Goal: Information Seeking & Learning: Learn about a topic

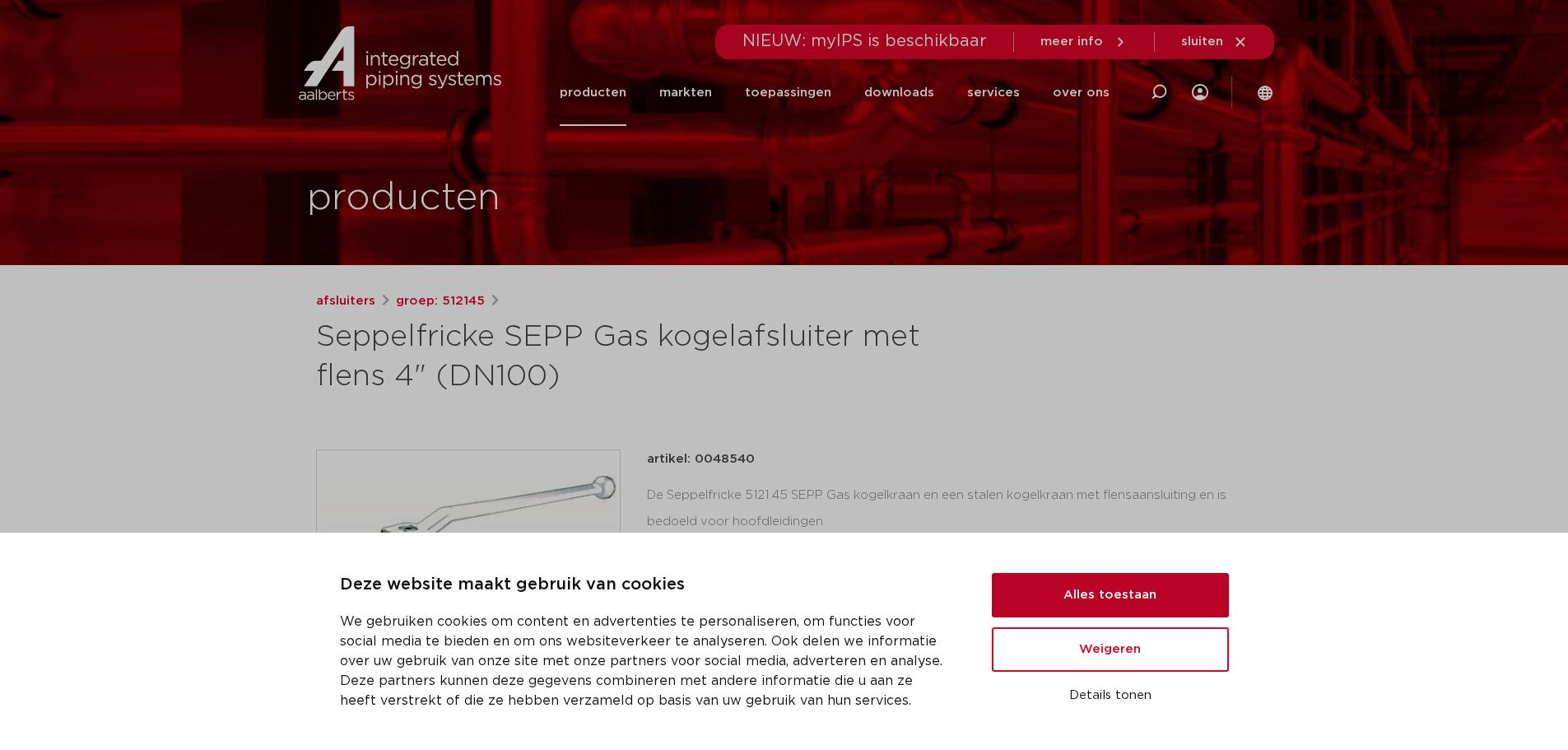
click at [1097, 594] on button "Alles toestaan" at bounding box center [1110, 595] width 237 height 44
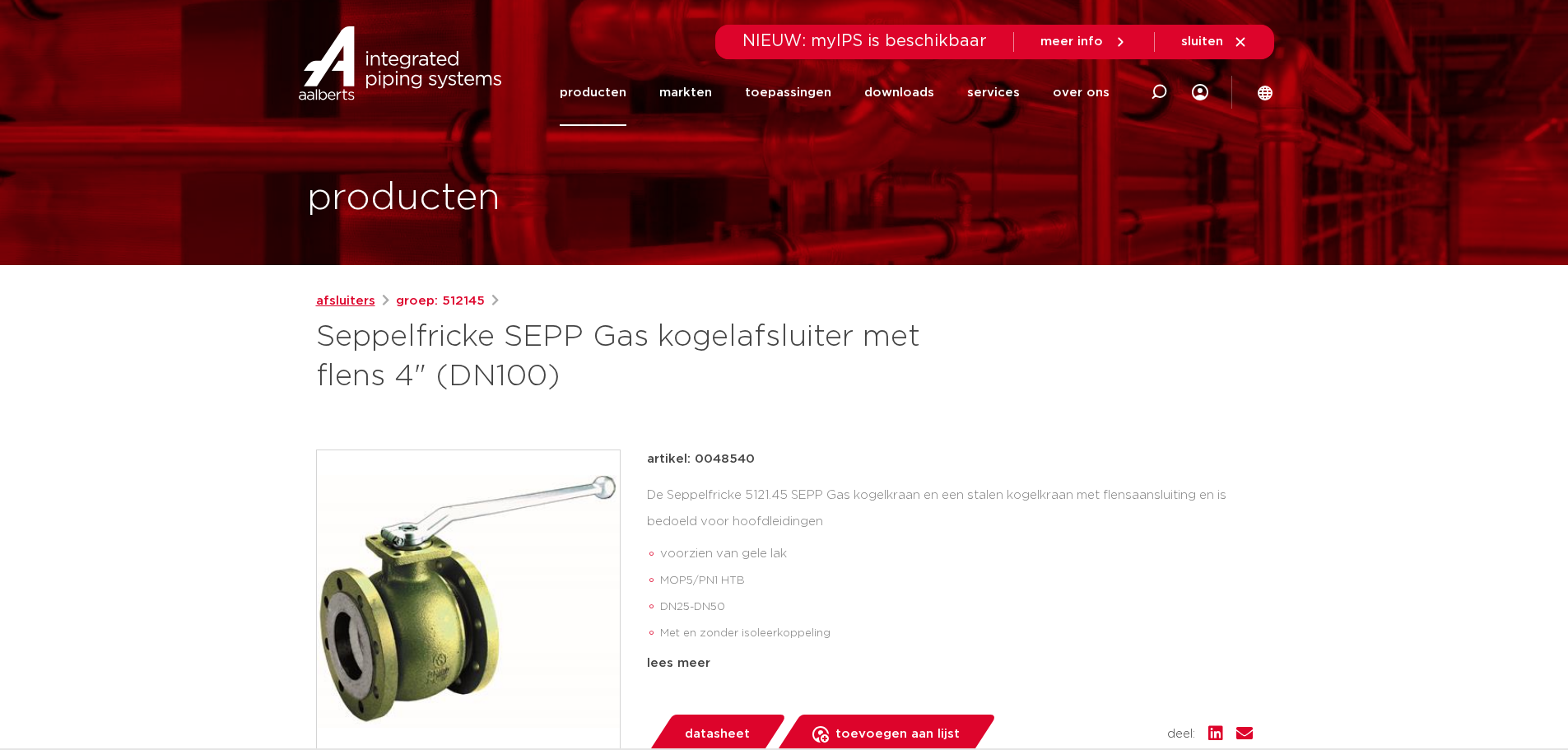
click at [336, 297] on link "afsluiters" at bounding box center [345, 301] width 59 height 19
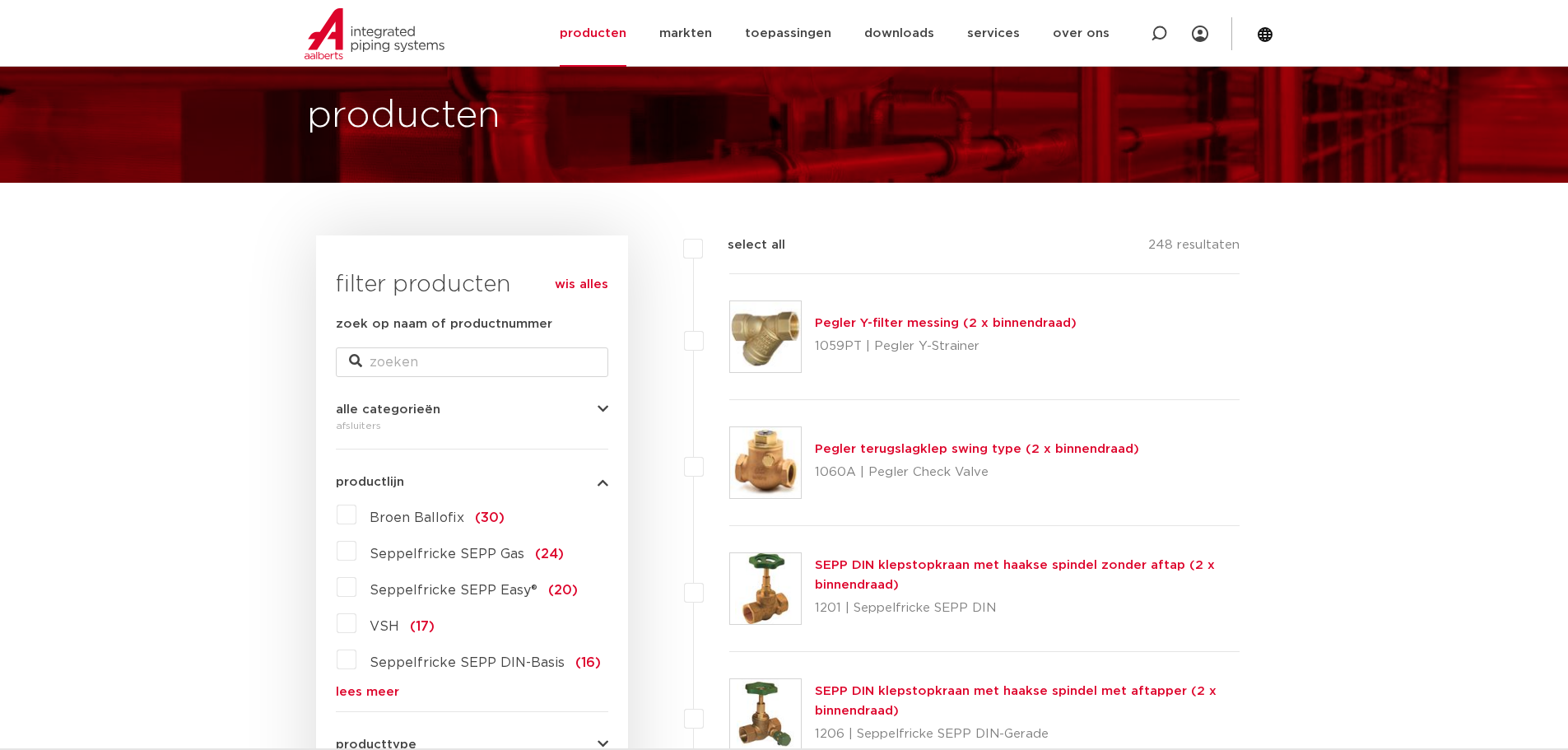
scroll to position [412, 0]
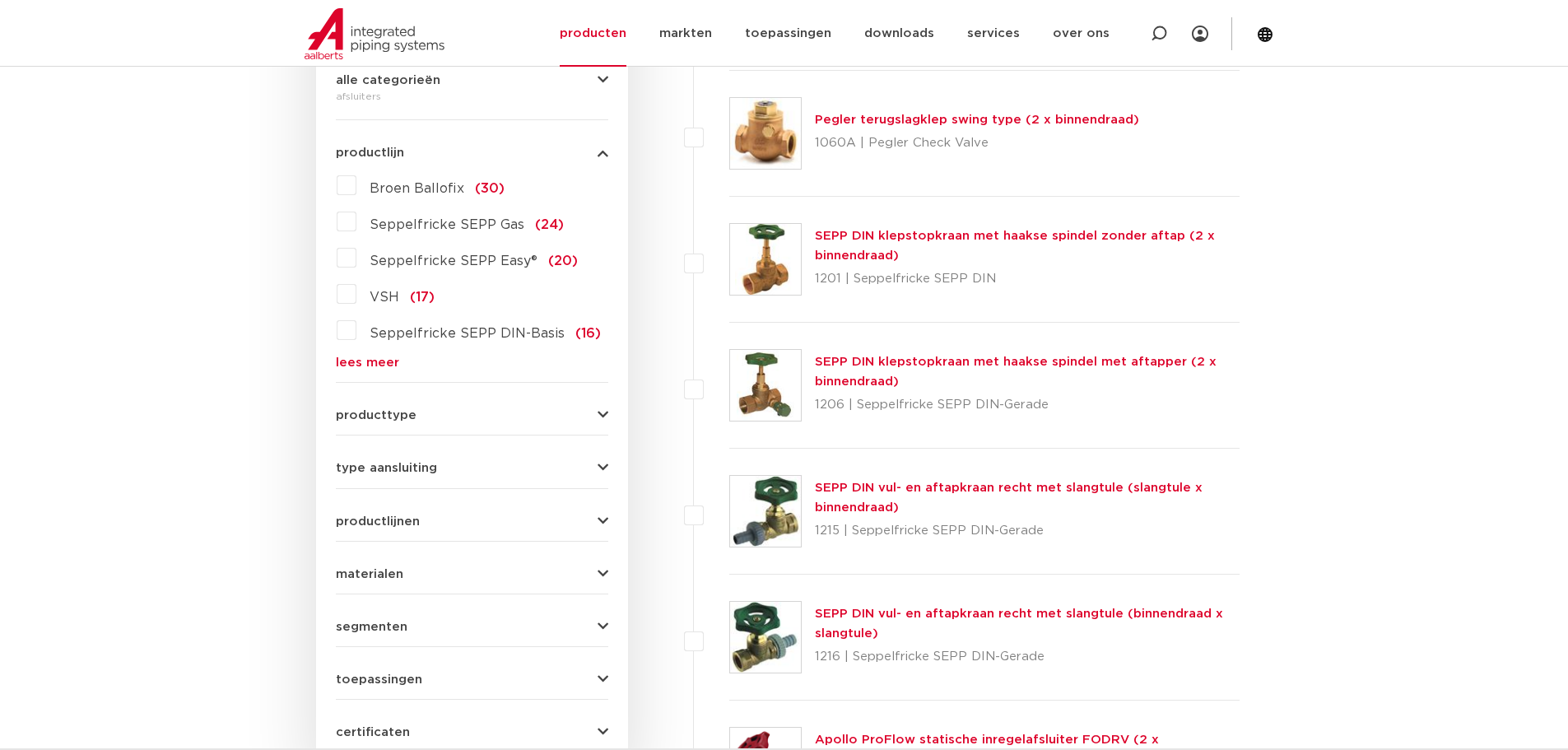
click at [441, 397] on div "producttype [GEOGRAPHIC_DATA] (123) accessoires (afsluiters) (68) klepstopkrane…" at bounding box center [471, 409] width 273 height 25
click at [370, 407] on div "producttype [GEOGRAPHIC_DATA] (123) accessoires (afsluiters) (68) klepstopkrane…" at bounding box center [471, 409] width 273 height 25
click at [366, 420] on span "producttype" at bounding box center [376, 415] width 81 height 13
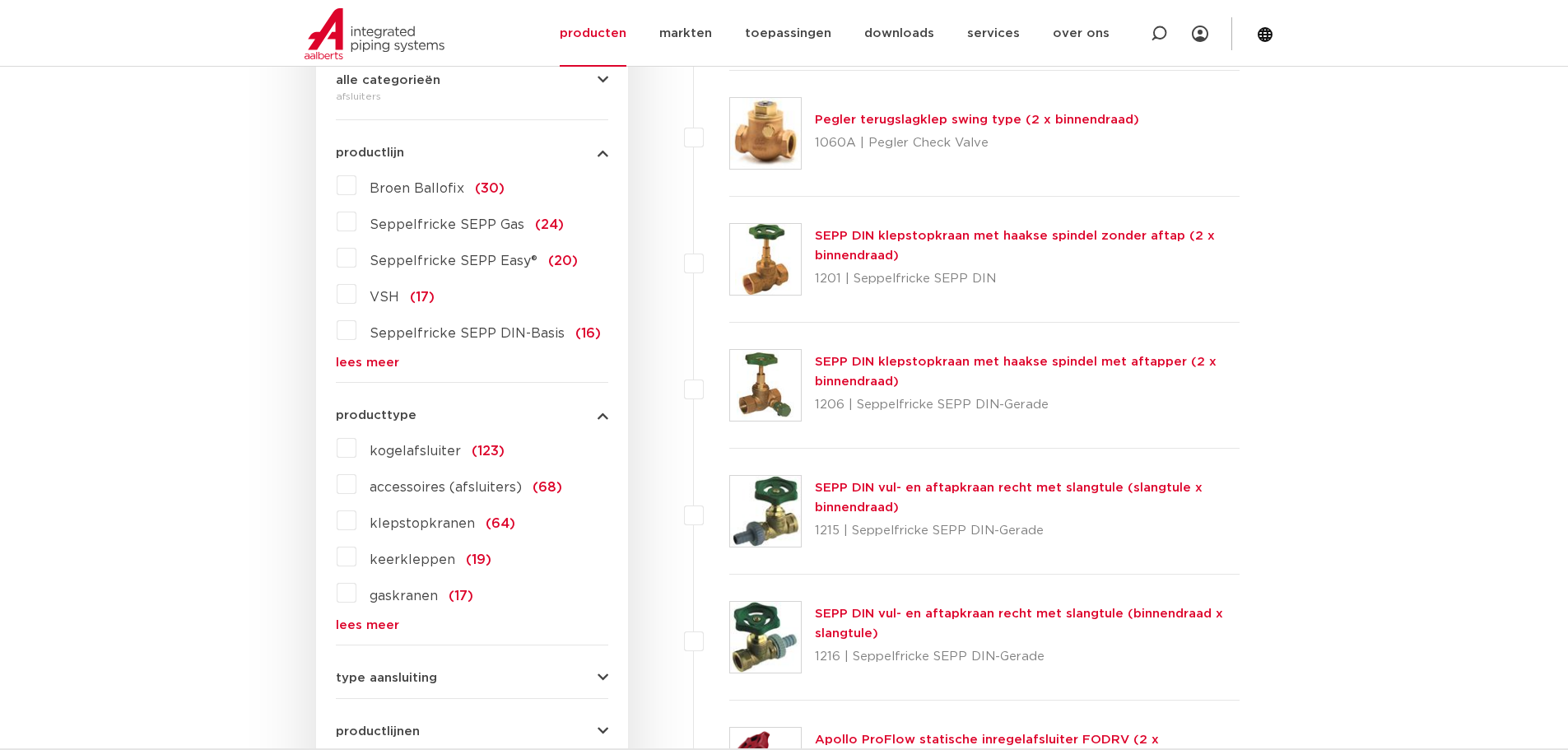
click at [357, 447] on label "kogelafsluiter (123)" at bounding box center [431, 447] width 148 height 26
click at [0, 0] on input "kogelafsluiter (123)" at bounding box center [0, 0] width 0 height 0
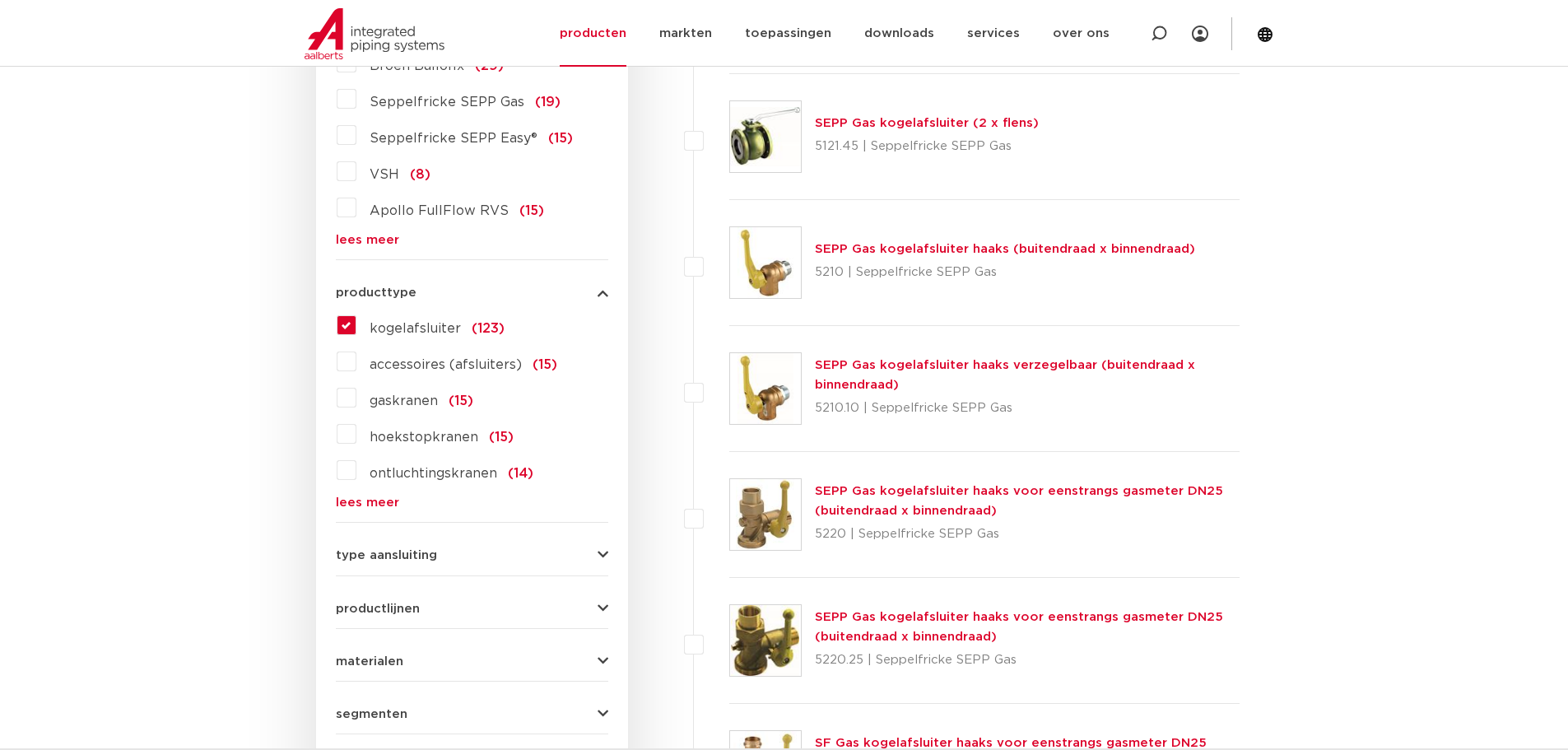
scroll to position [247, 0]
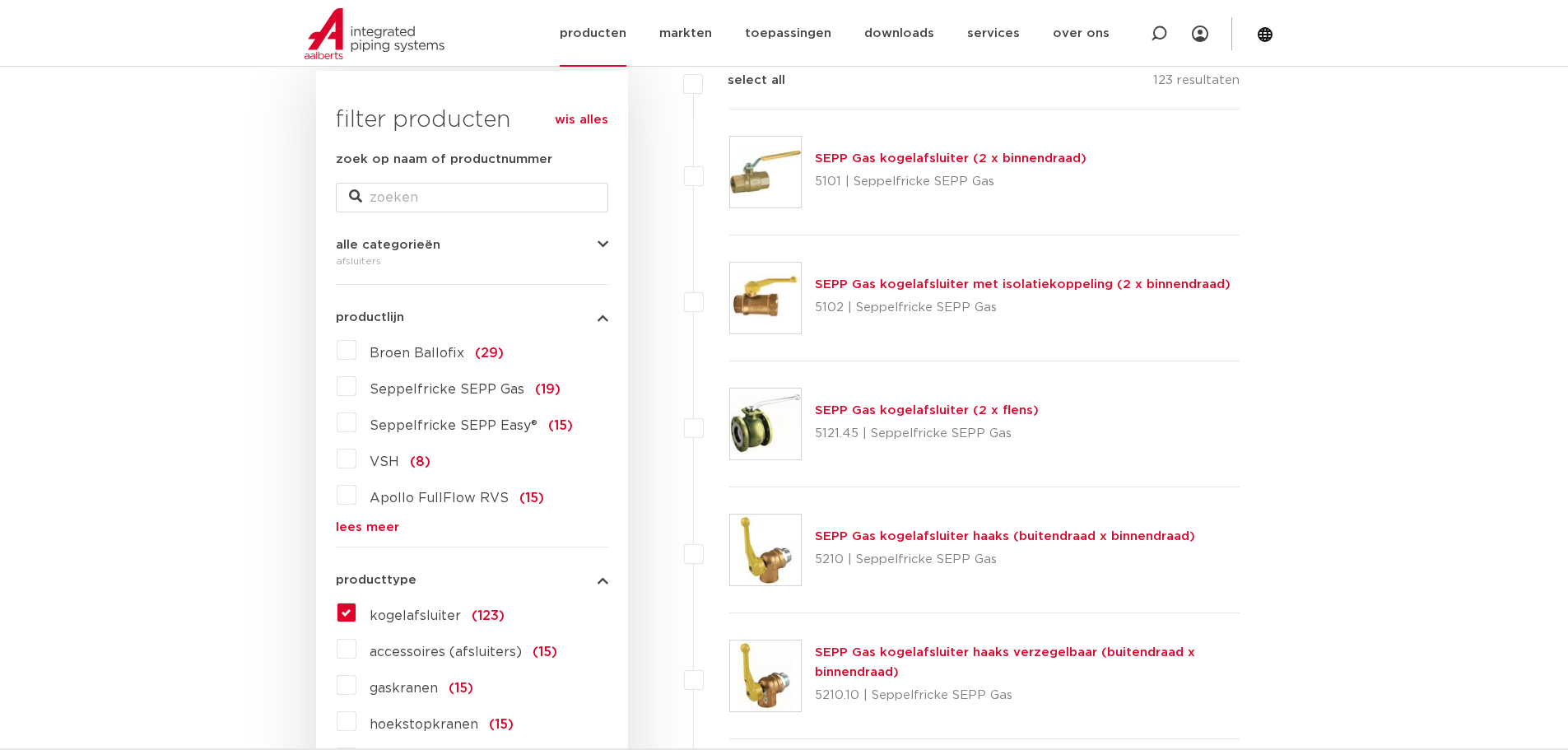
click at [619, 34] on link "producten" at bounding box center [593, 33] width 66 height 67
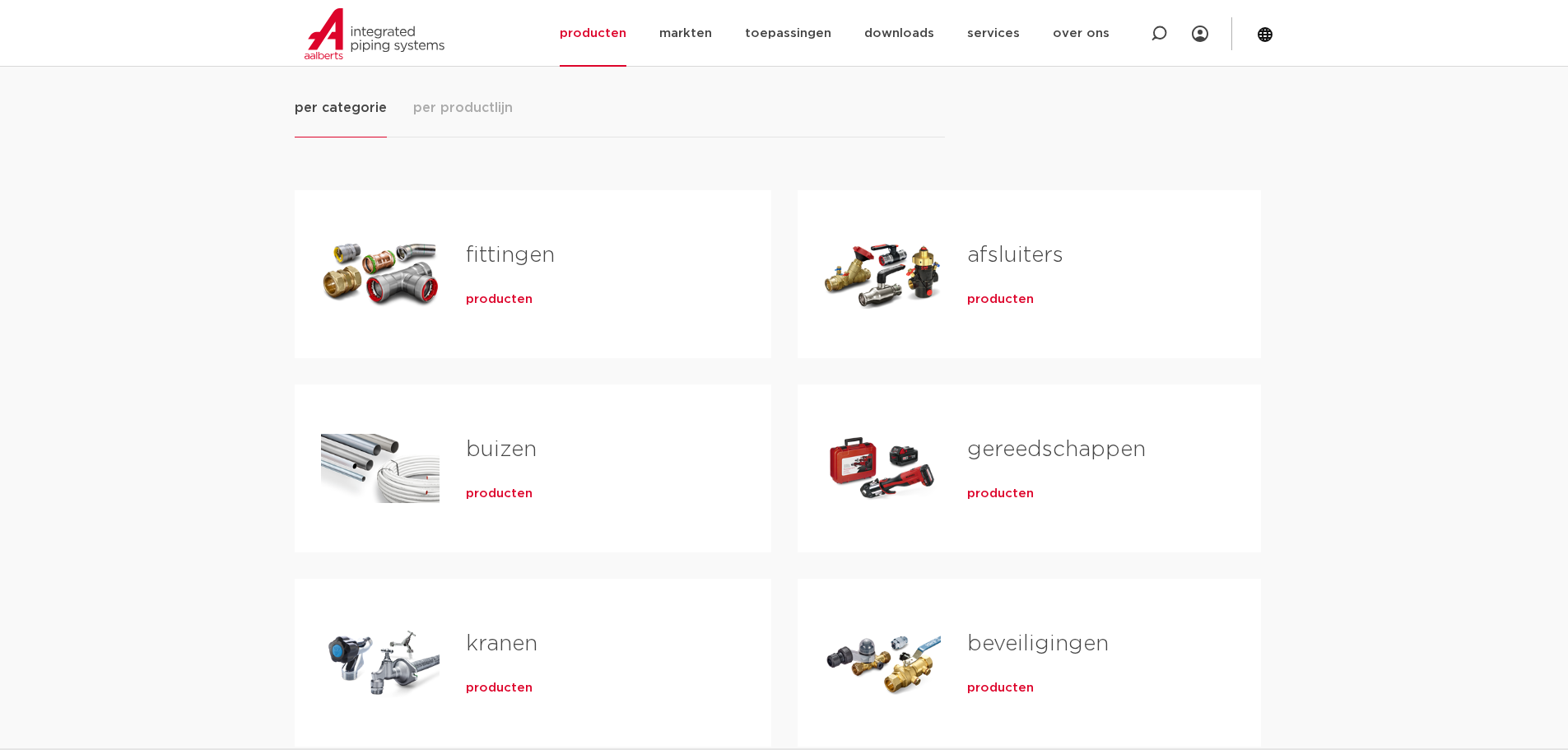
scroll to position [247, 0]
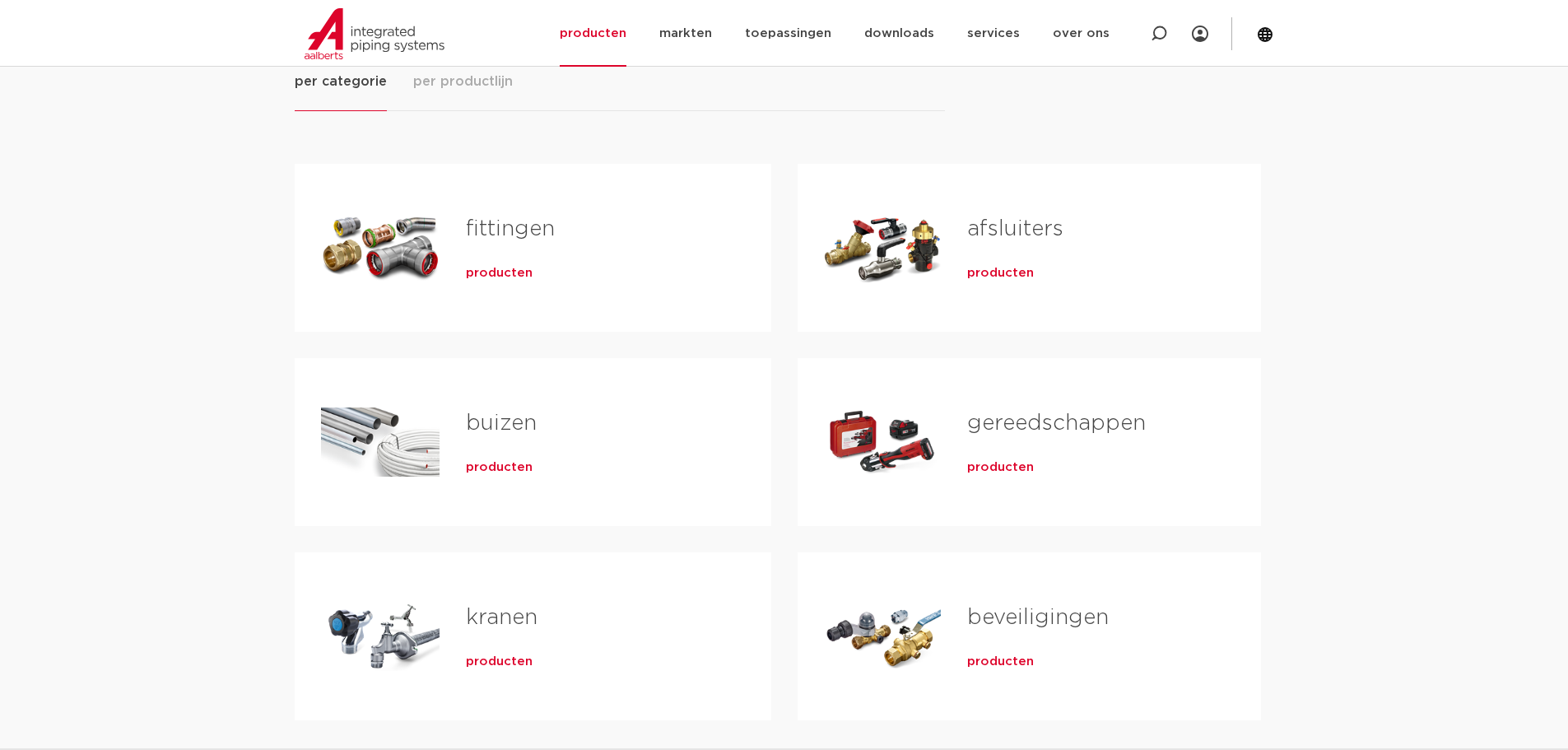
click at [994, 226] on link "afsluiters" at bounding box center [1015, 228] width 96 height 21
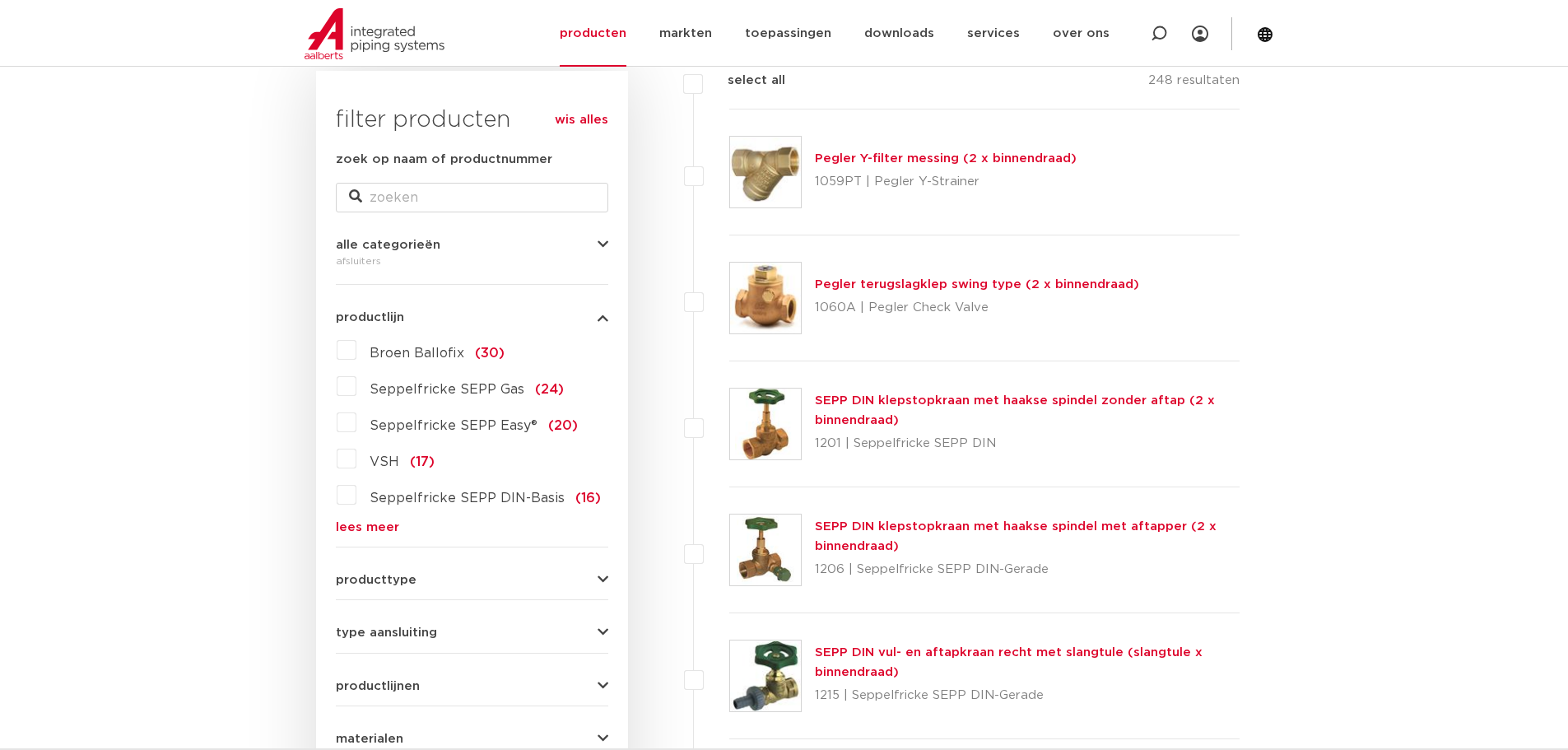
click at [366, 576] on span "producttype" at bounding box center [376, 579] width 81 height 13
click at [385, 616] on span "kogelafsluiter" at bounding box center [414, 616] width 92 height 13
click at [0, 0] on input "kogelafsluiter (123)" at bounding box center [0, 0] width 0 height 0
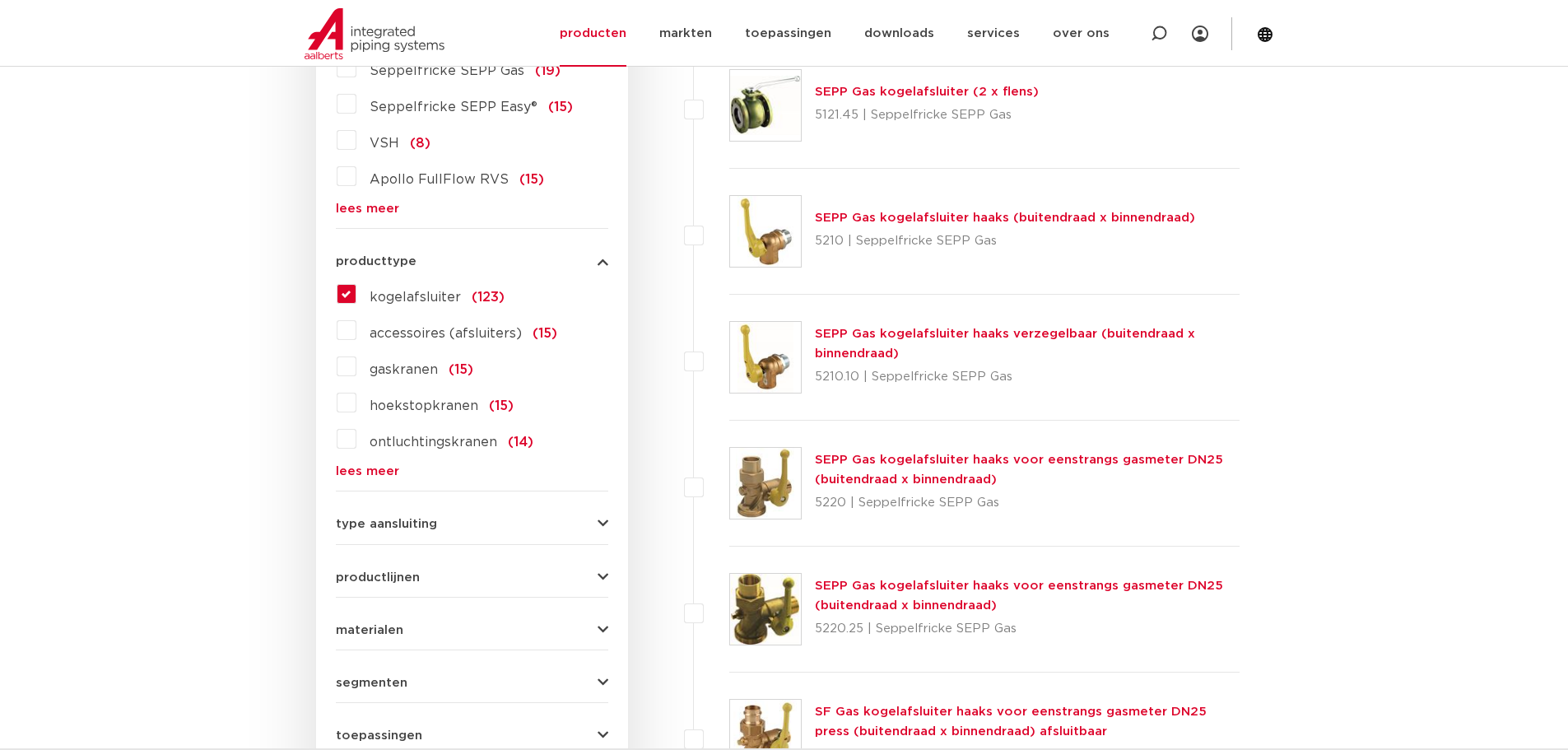
scroll to position [576, 0]
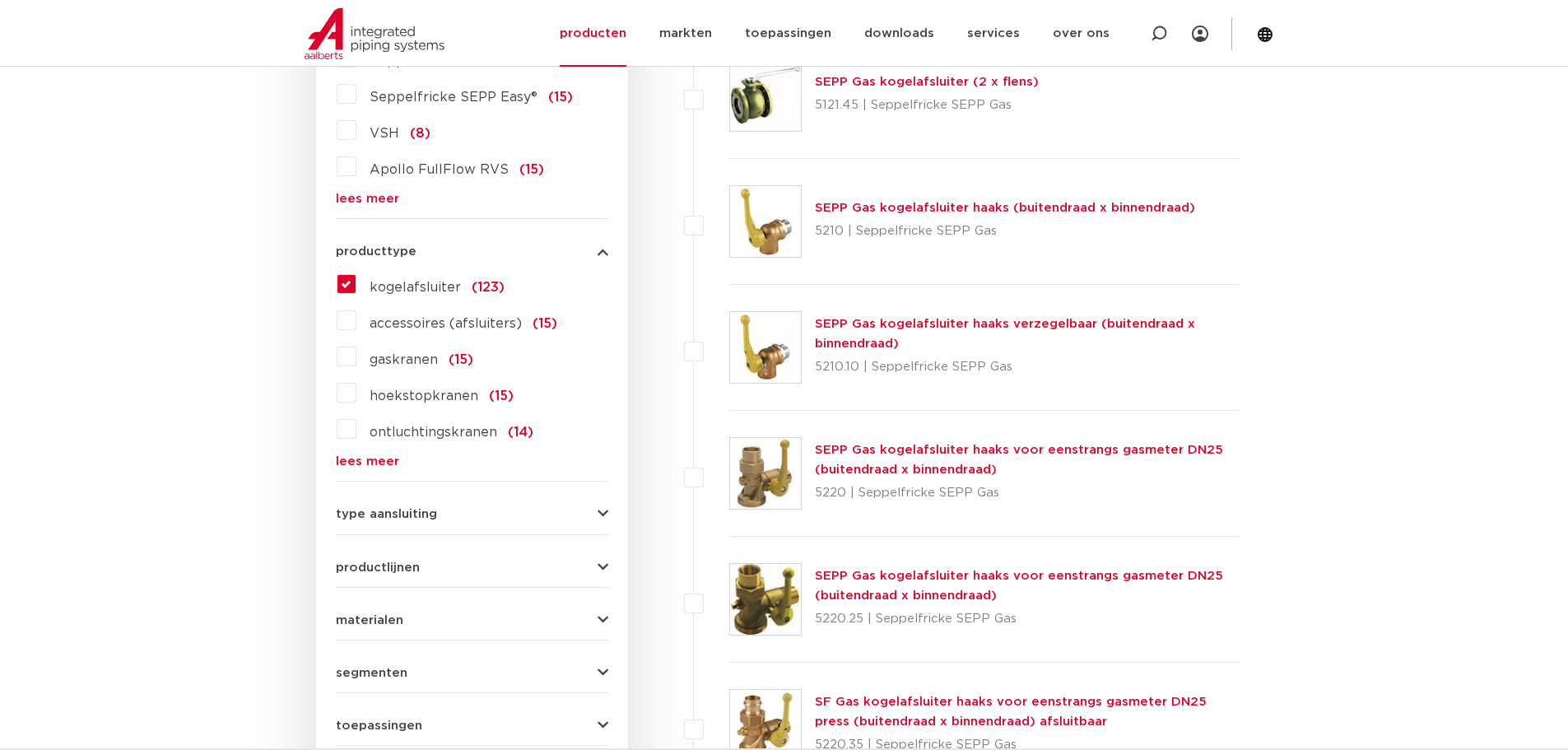
click at [365, 513] on span "type aansluiting" at bounding box center [385, 514] width 101 height 13
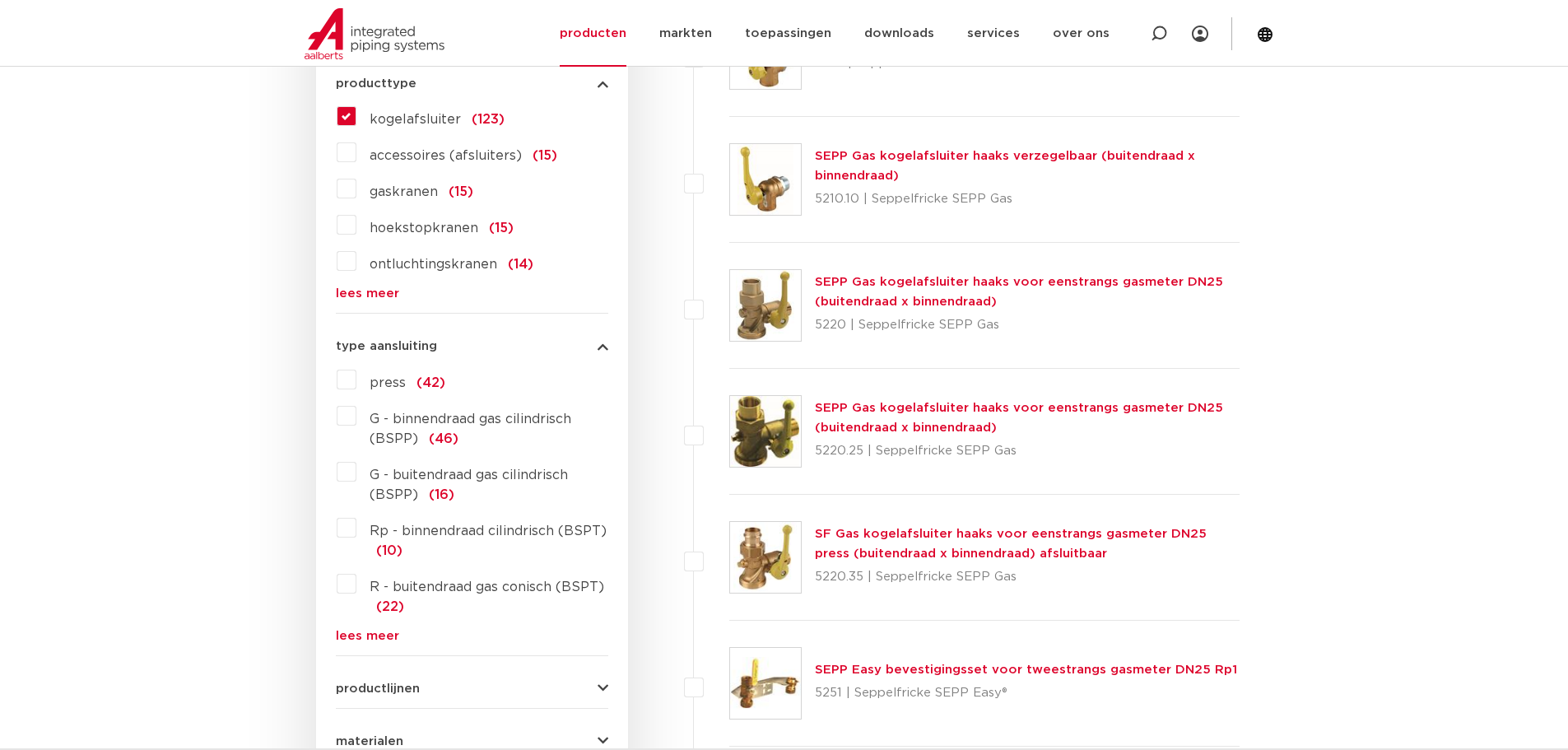
scroll to position [822, 0]
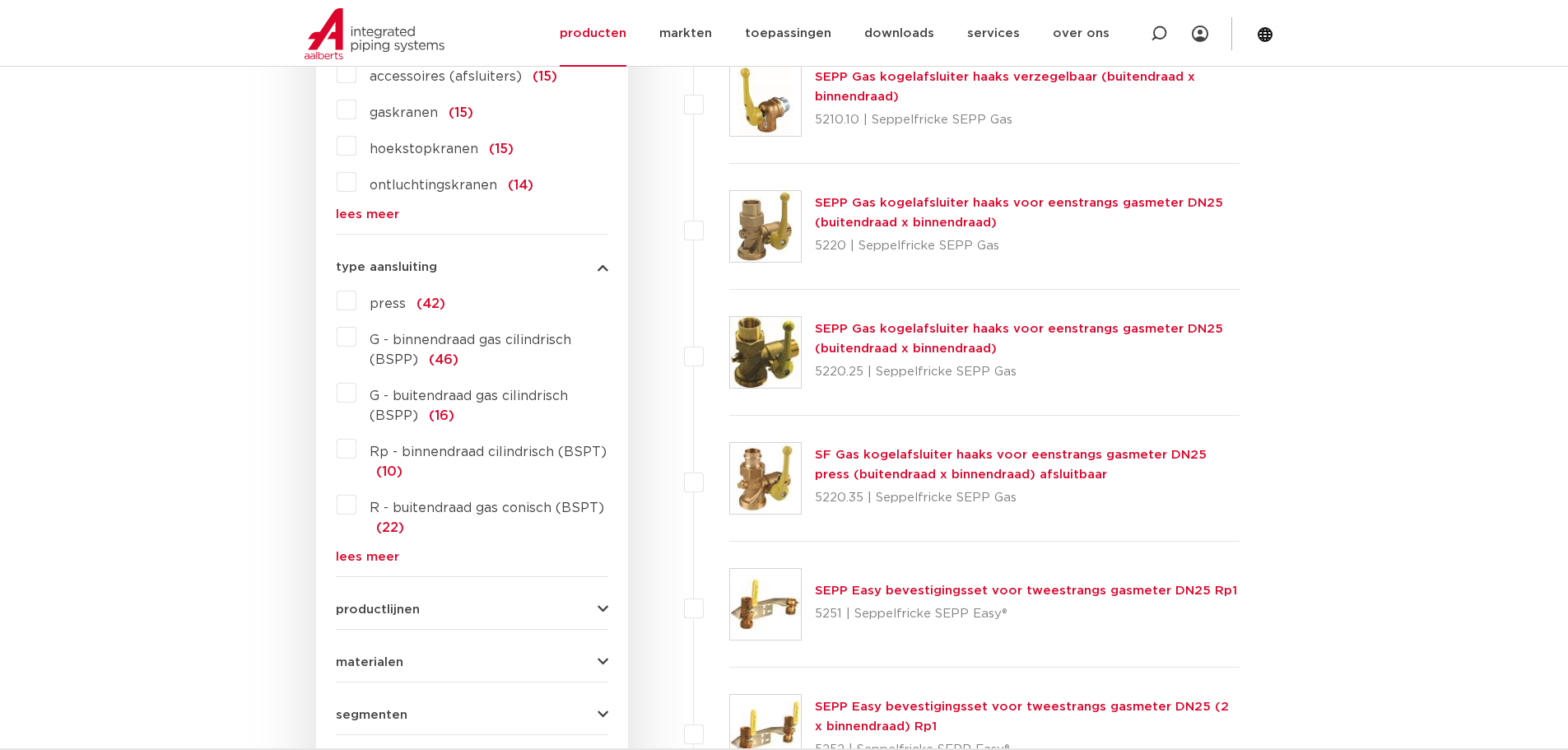
click at [359, 551] on link "lees meer" at bounding box center [471, 556] width 273 height 13
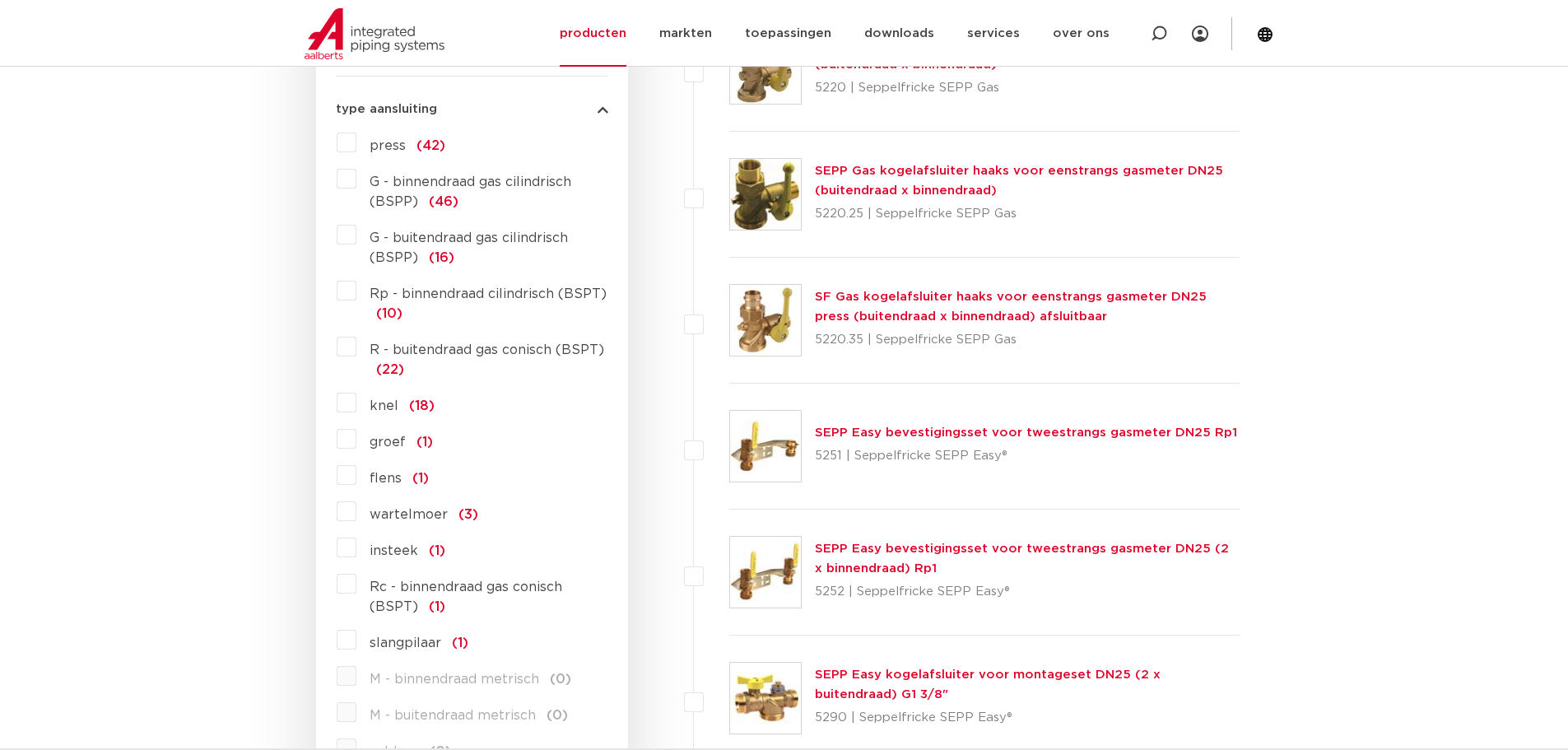
scroll to position [987, 0]
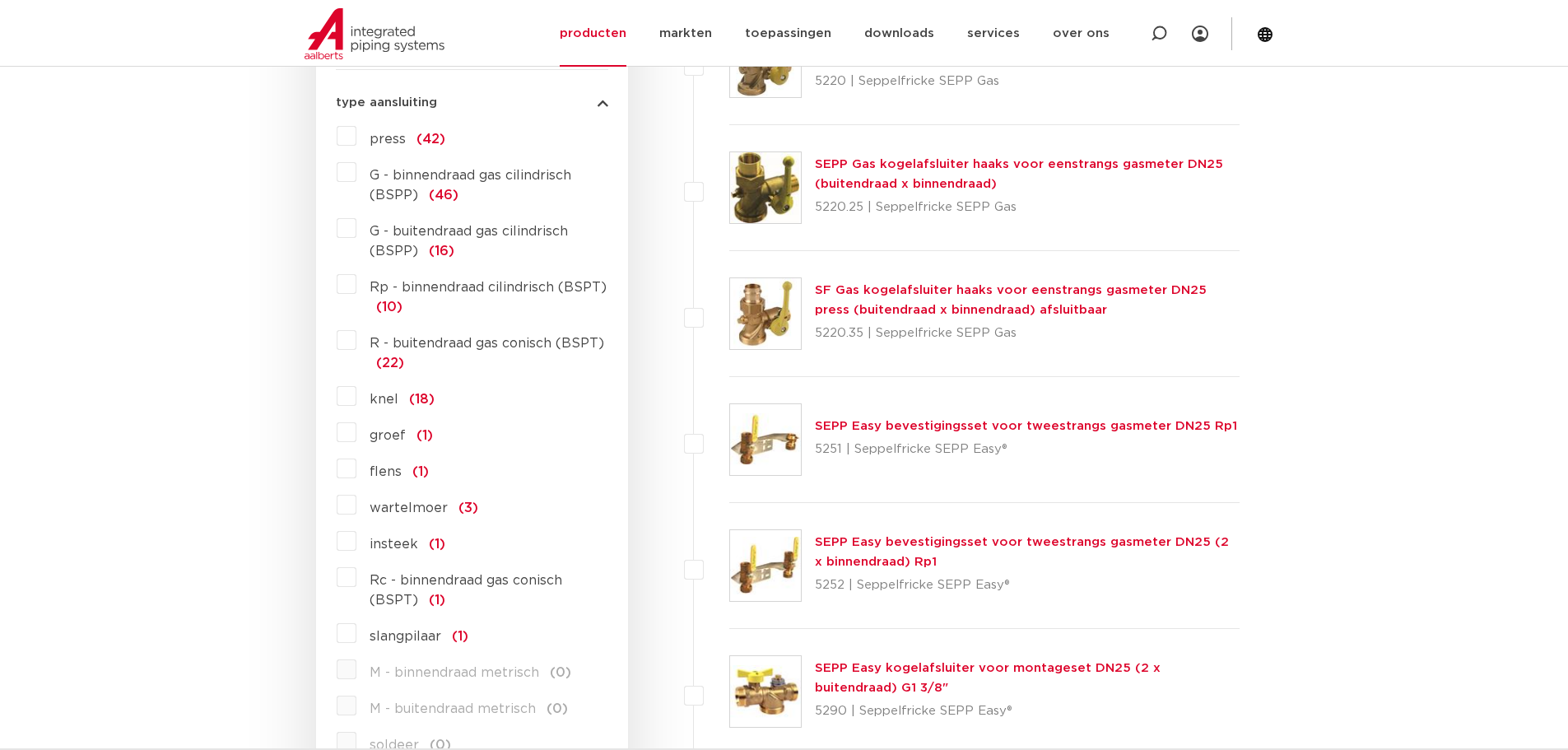
click at [357, 469] on label "flens (1)" at bounding box center [392, 468] width 72 height 26
click at [0, 0] on input "flens (1)" at bounding box center [0, 0] width 0 height 0
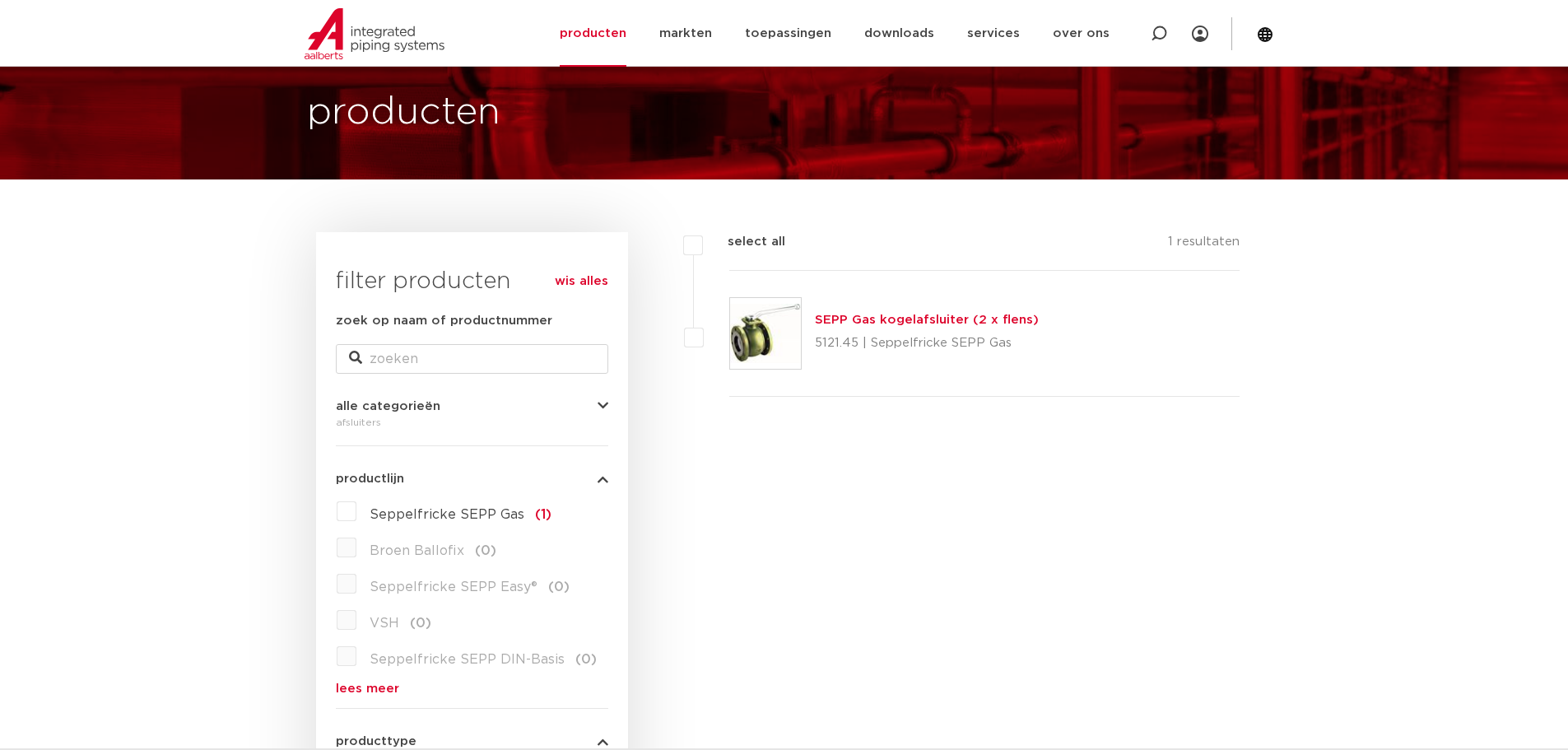
scroll to position [82, 0]
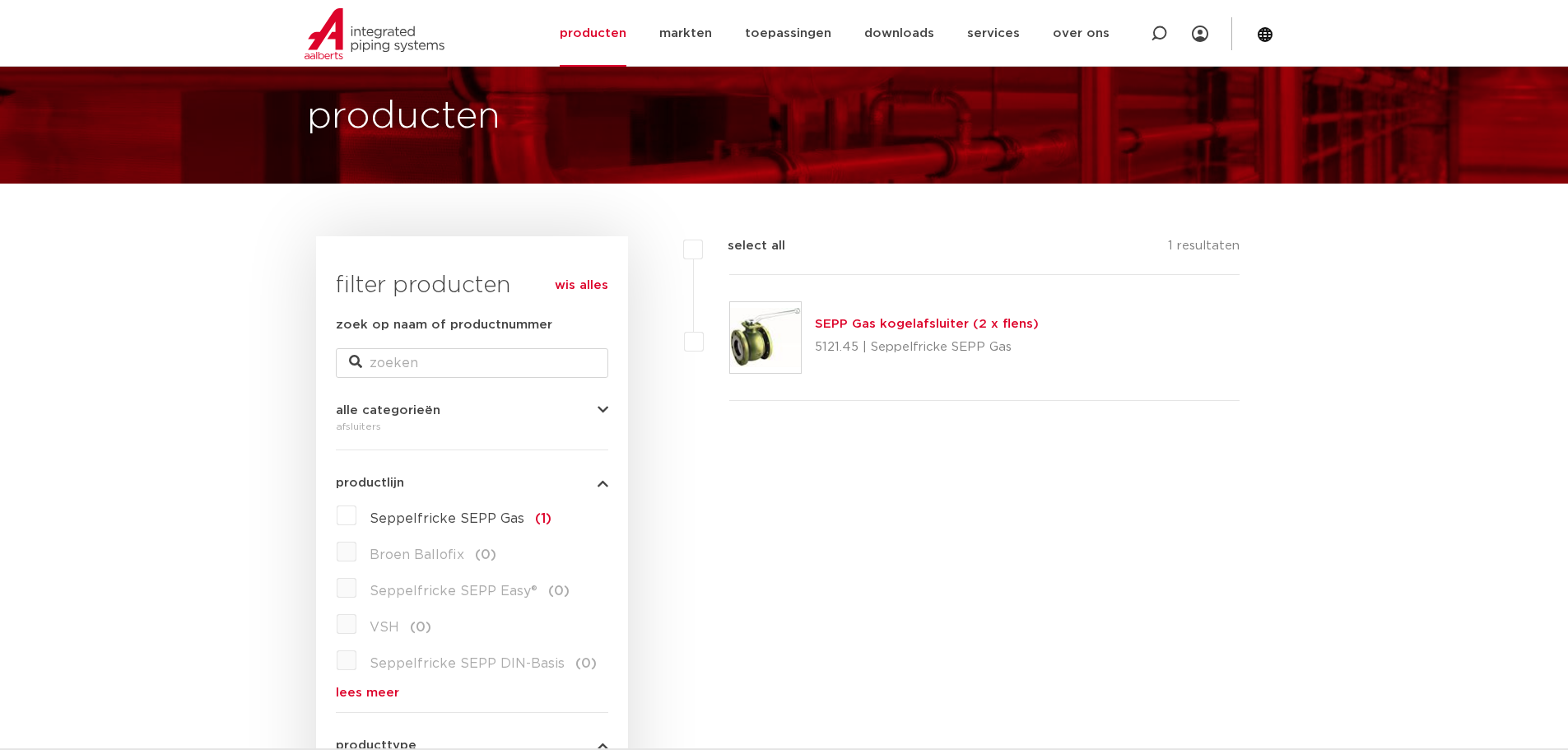
click at [906, 324] on link "SEPP Gas kogelafsluiter (2 x flens)" at bounding box center [926, 324] width 224 height 13
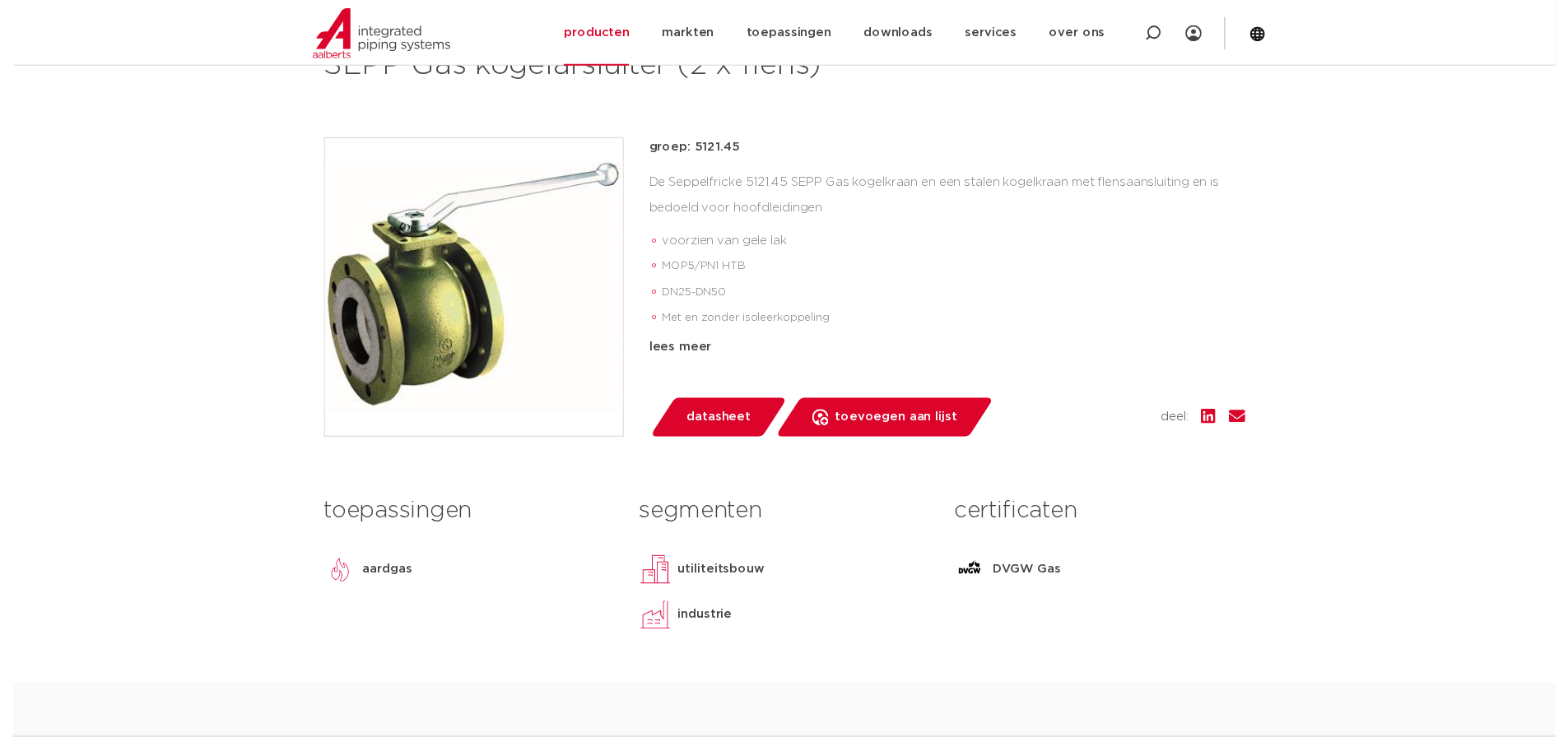
scroll to position [247, 0]
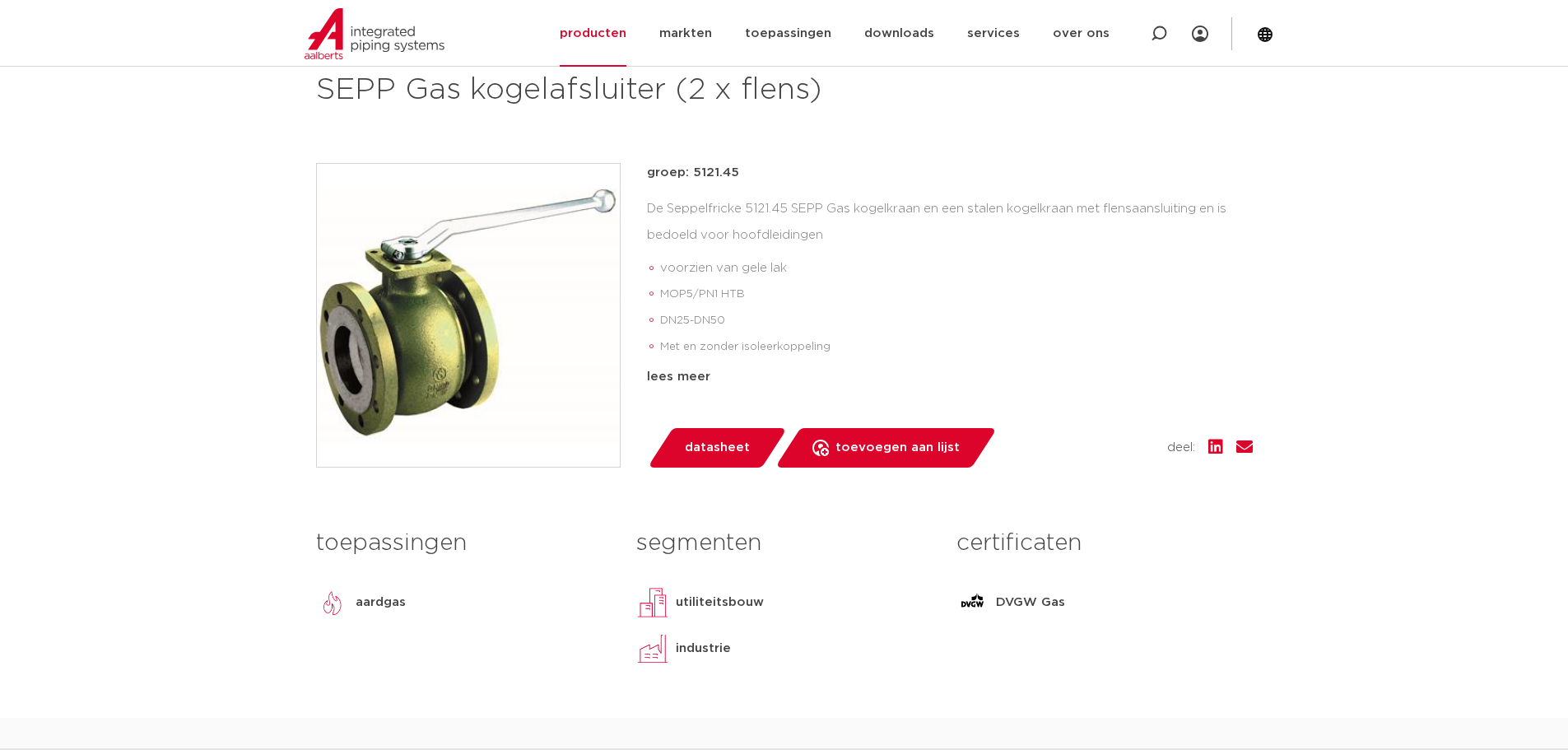
click at [713, 439] on span "datasheet" at bounding box center [717, 447] width 65 height 26
